Goal: Find specific page/section: Find specific page/section

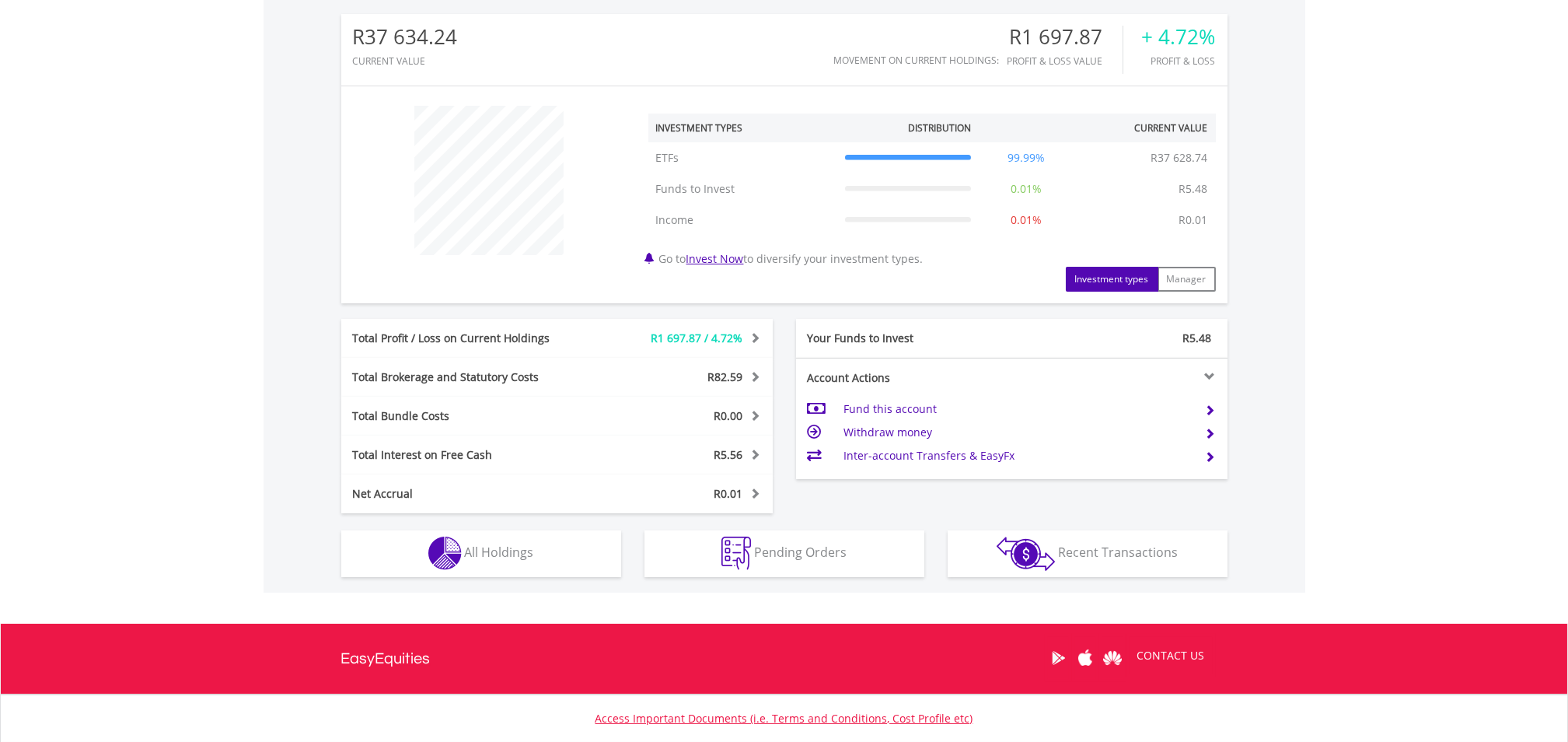
scroll to position [603, 0]
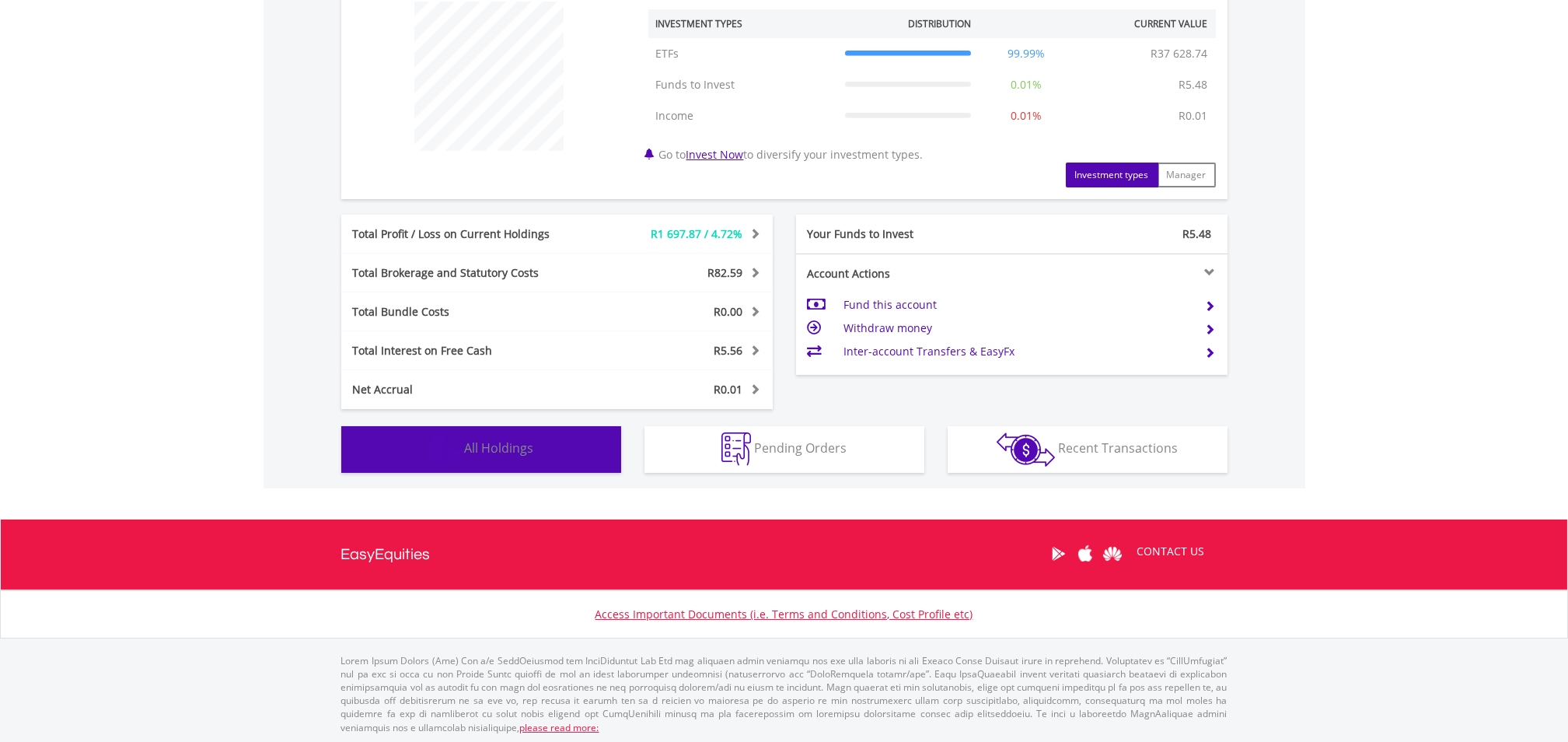
click at [533, 449] on span "All Holdings" at bounding box center [499, 448] width 69 height 17
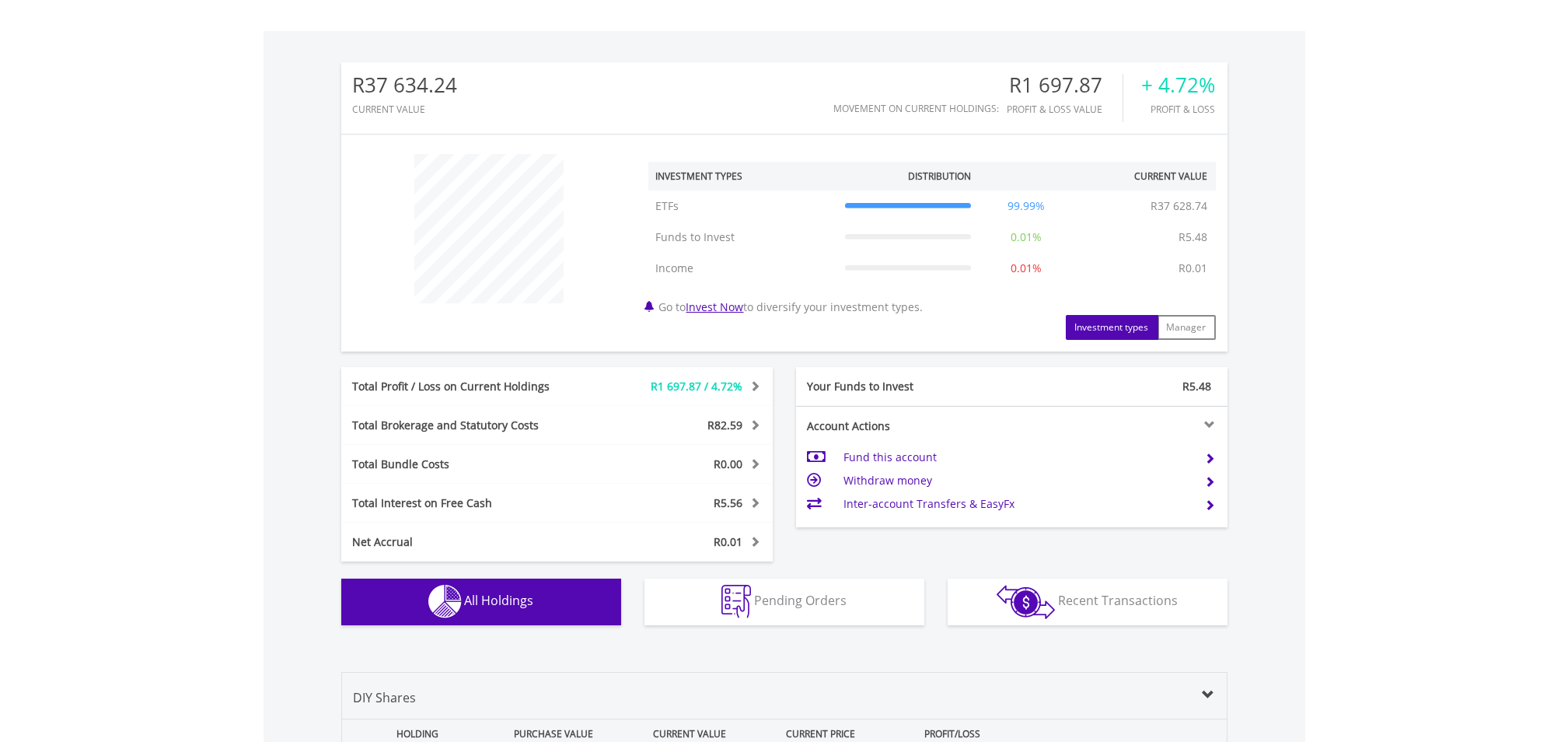
scroll to position [0, 0]
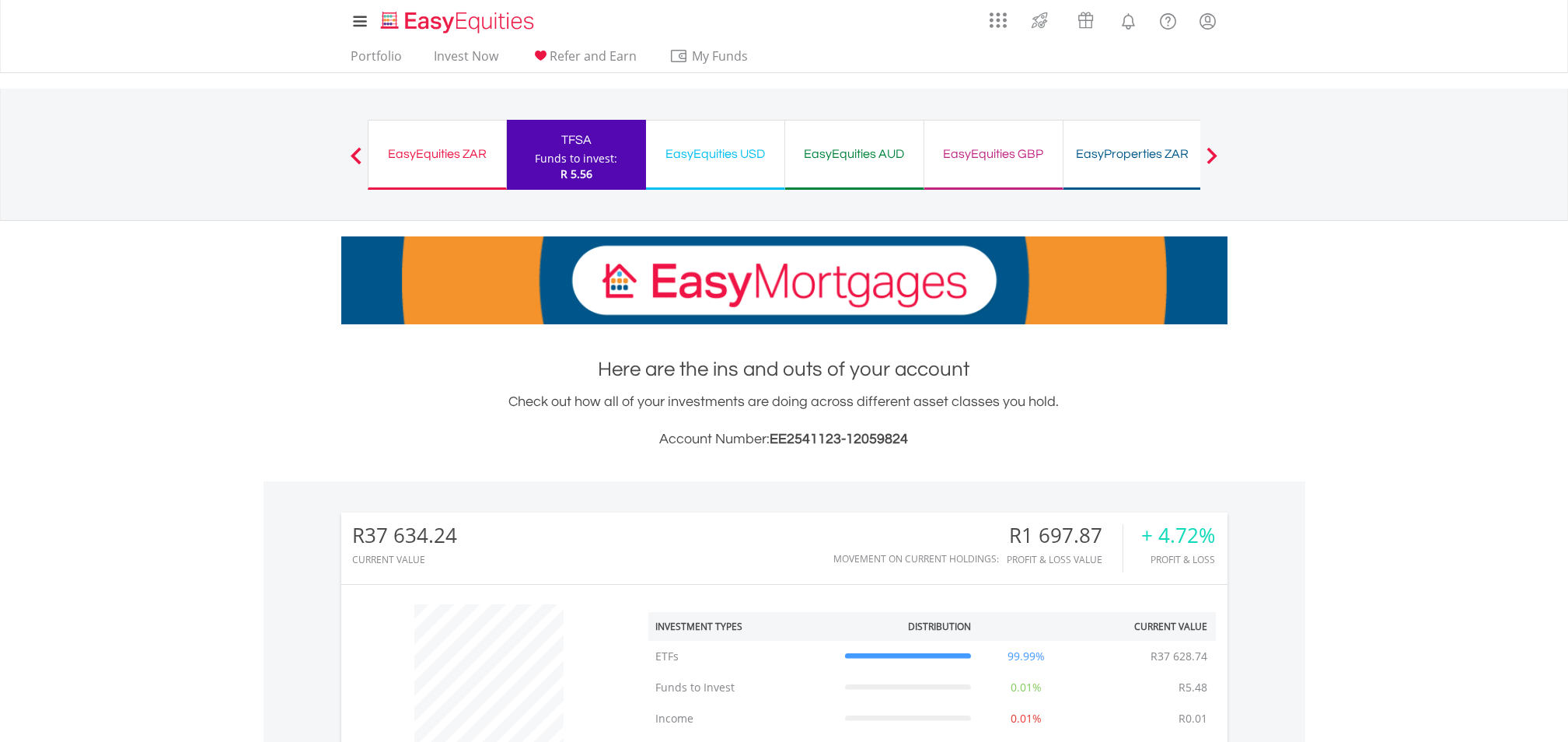
click at [438, 155] on div "EasyEquities ZAR" at bounding box center [437, 154] width 119 height 22
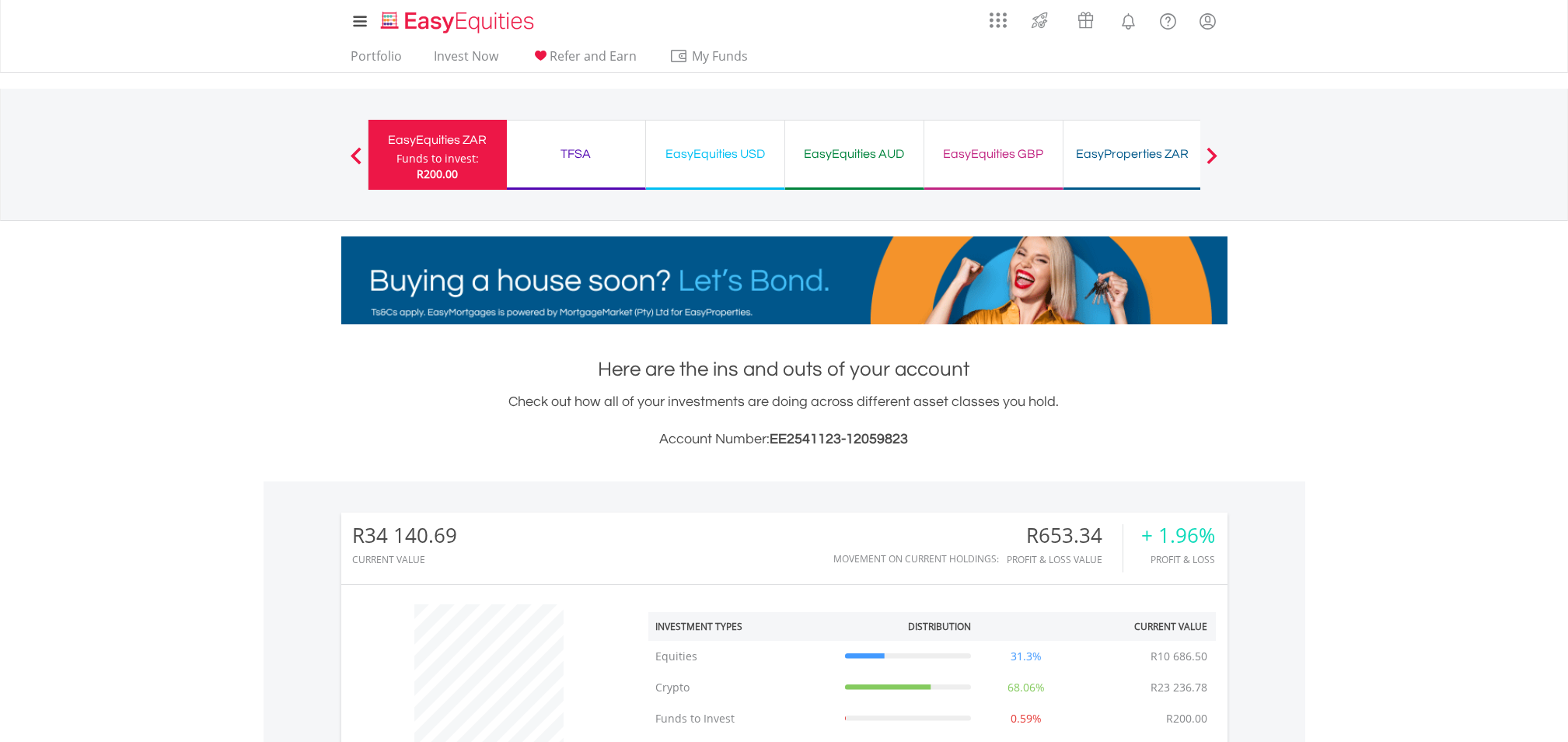
scroll to position [149, 295]
click at [363, 60] on link "Portfolio" at bounding box center [377, 60] width 64 height 24
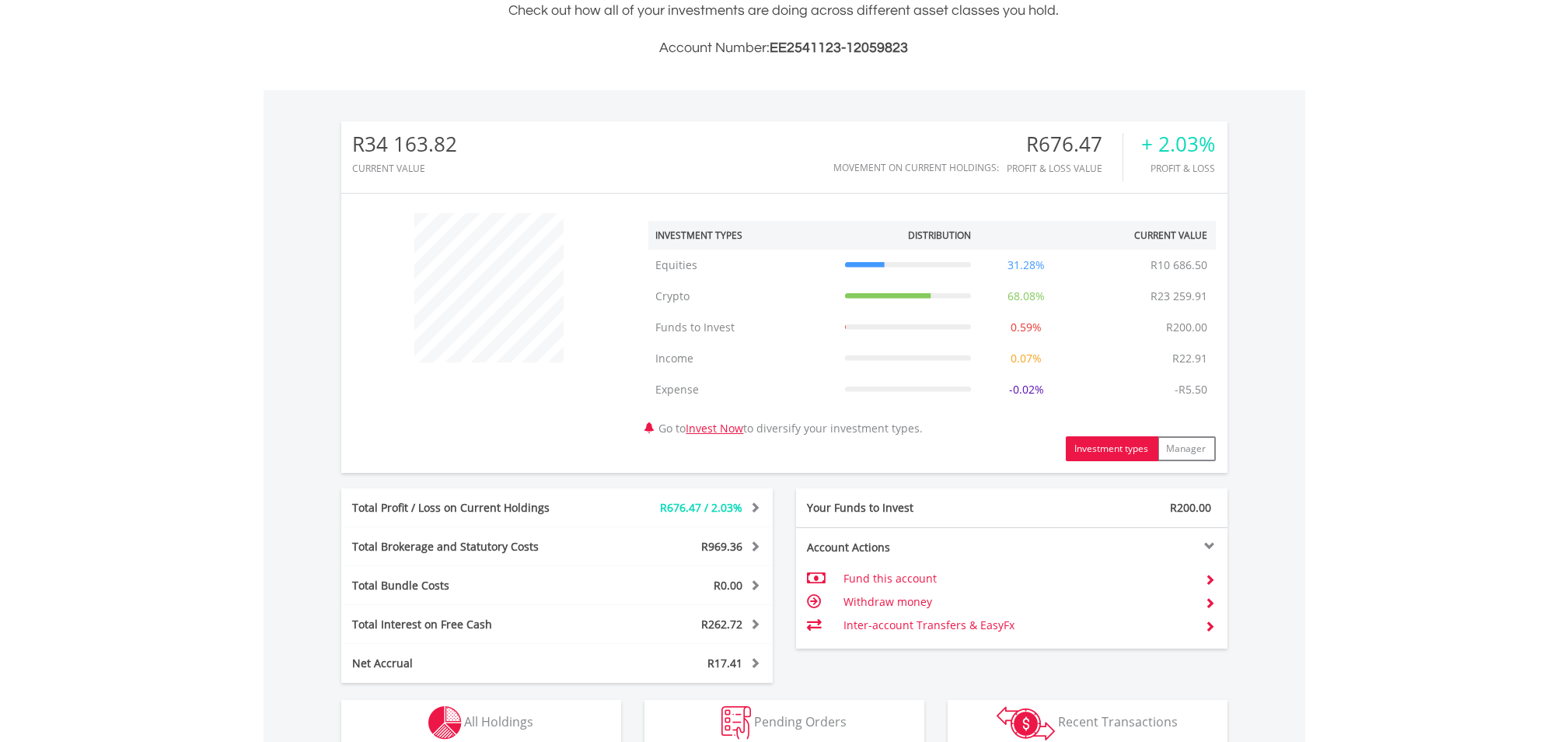
scroll to position [575, 0]
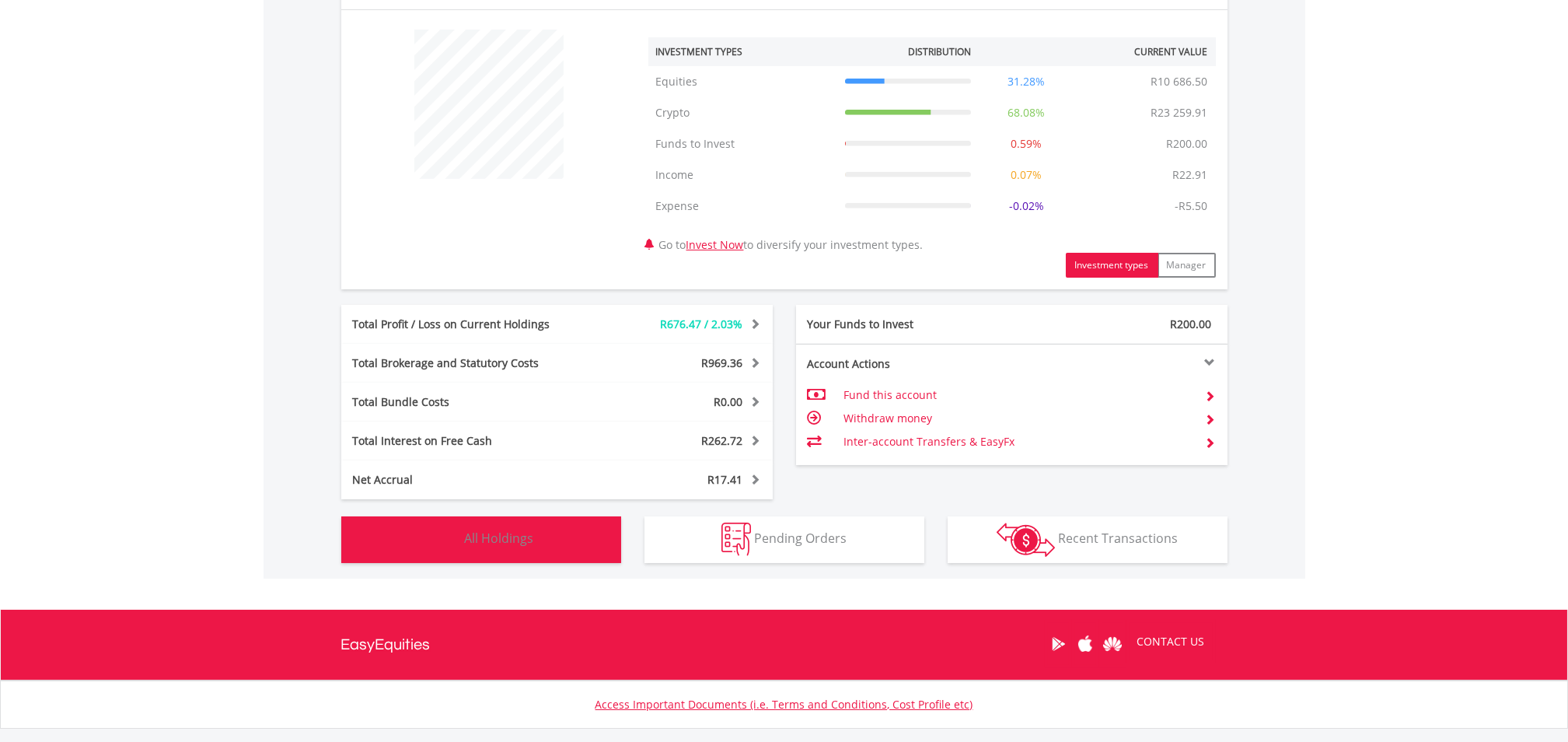
click at [481, 537] on span "All Holdings" at bounding box center [499, 538] width 69 height 17
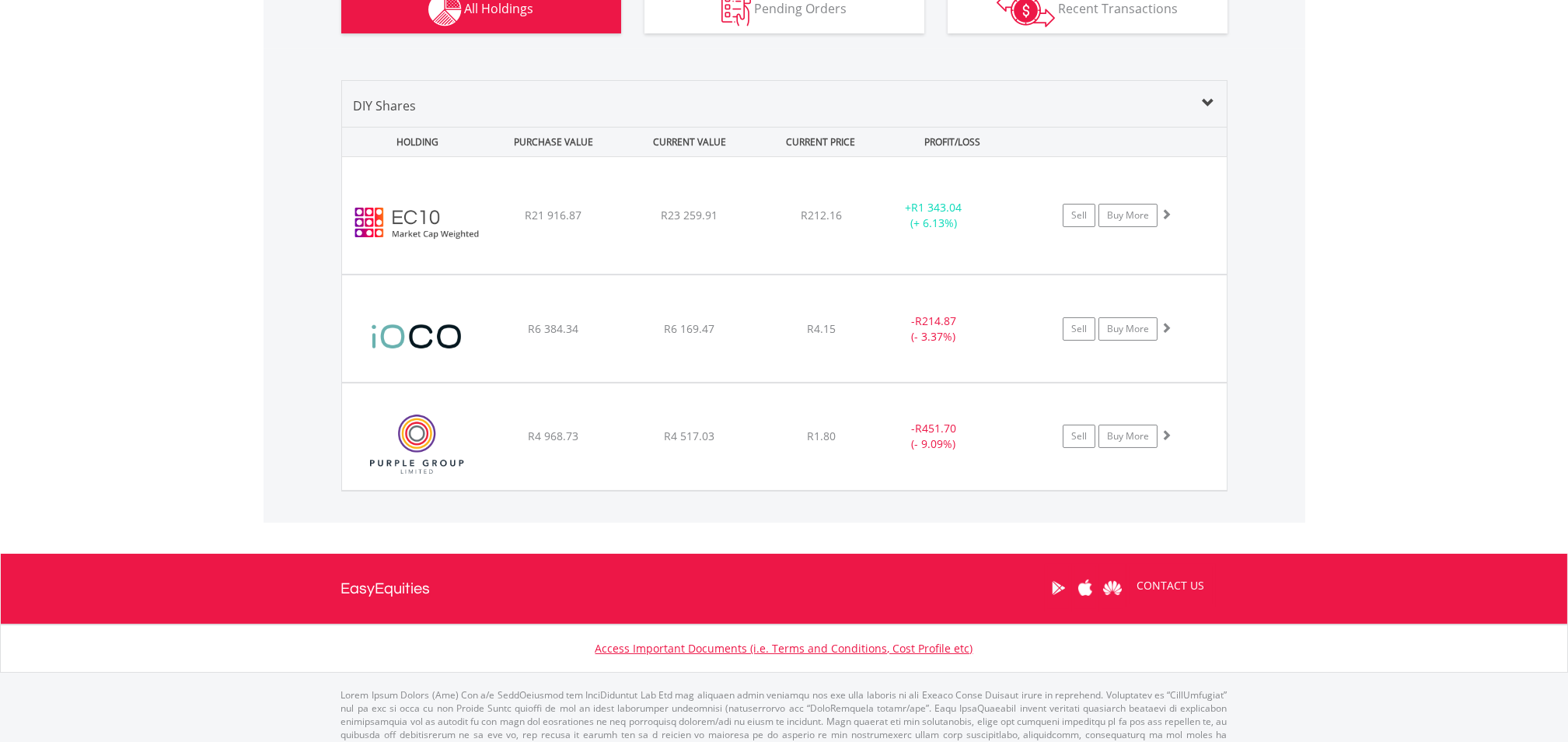
scroll to position [0, 0]
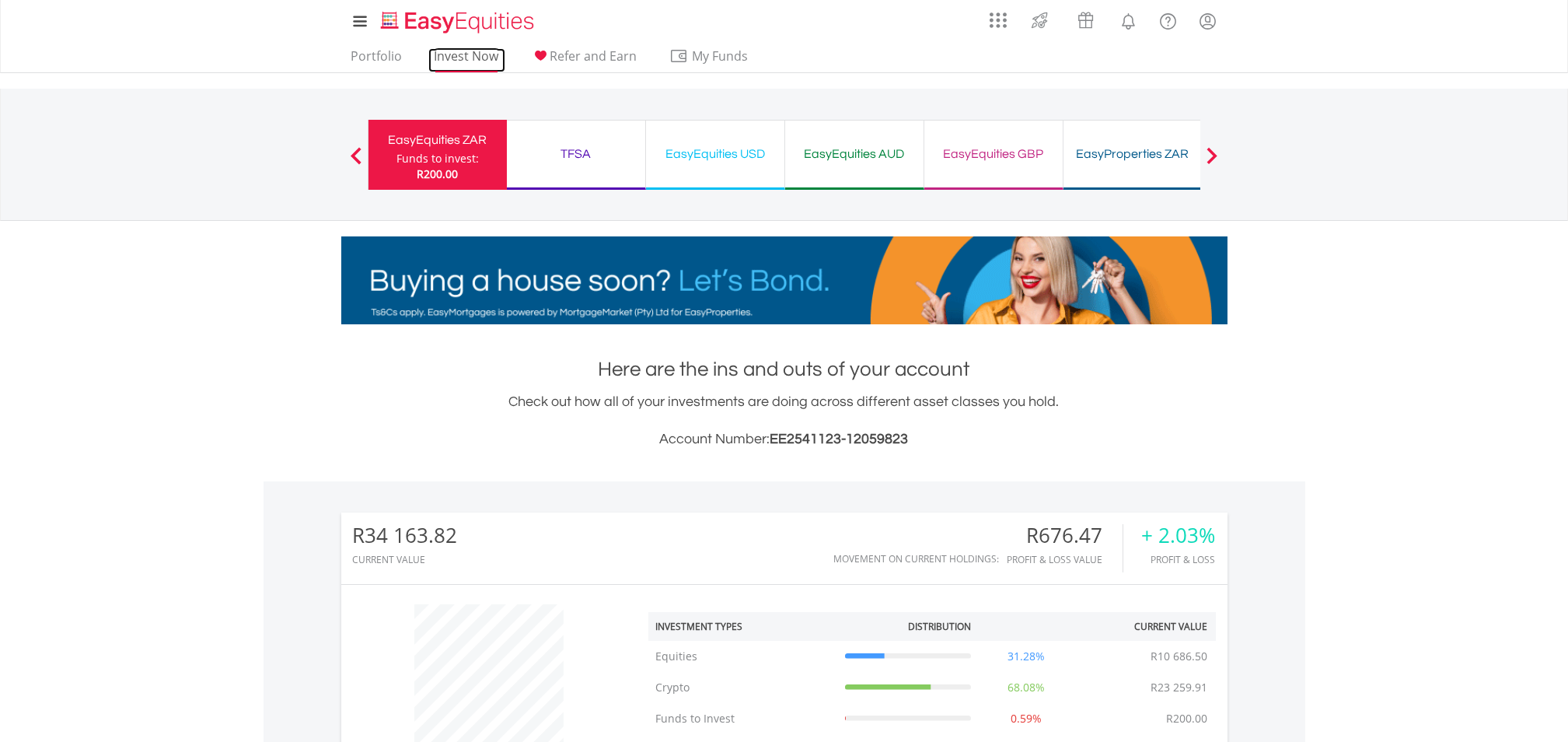
click at [466, 55] on link "Invest Now" at bounding box center [467, 60] width 77 height 24
